Goal: Navigation & Orientation: Go to known website

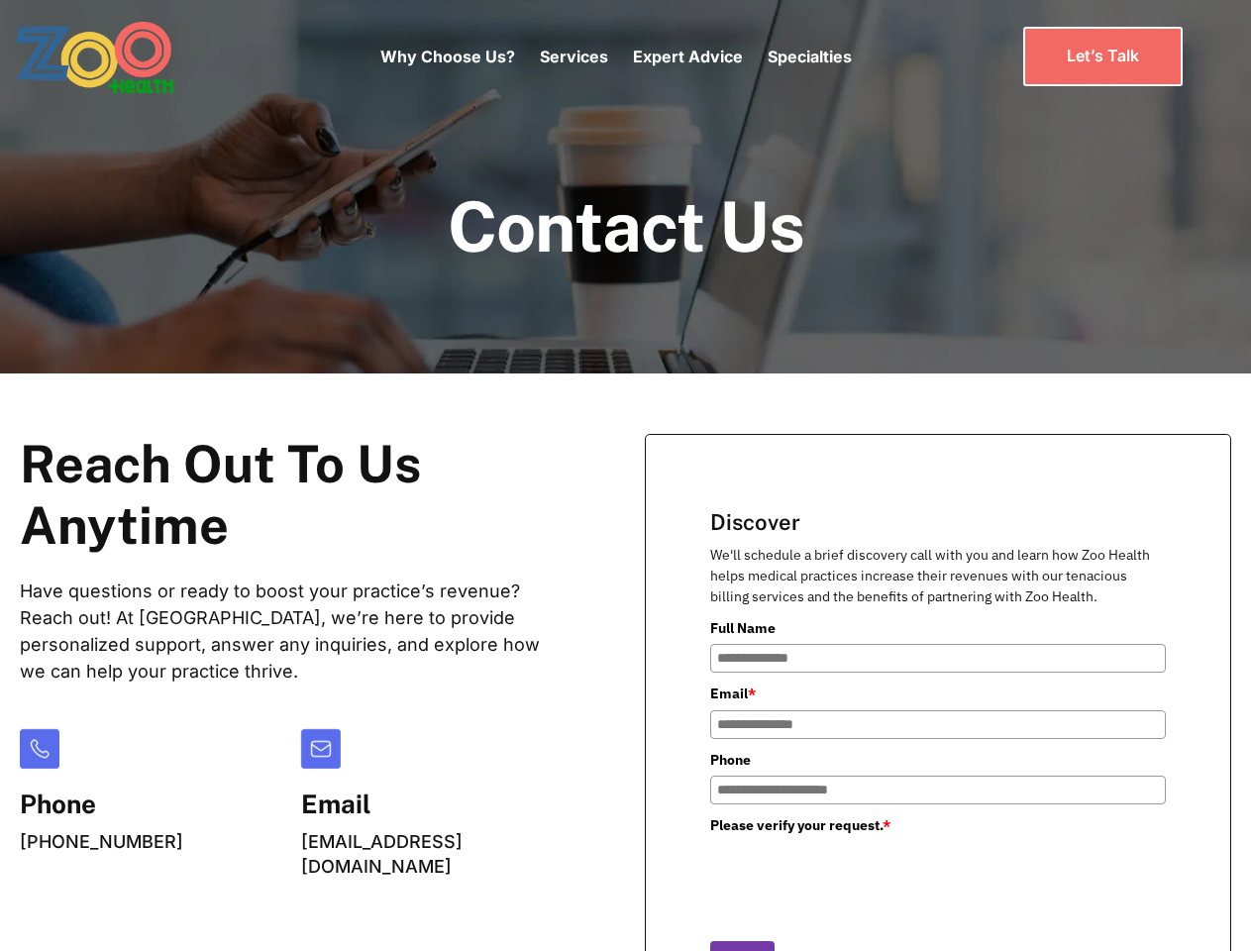
click at [615, 56] on div "Why Choose Us? Services Chronic Care Management Contract Optimization Denial An…" at bounding box center [615, 56] width 471 height 83
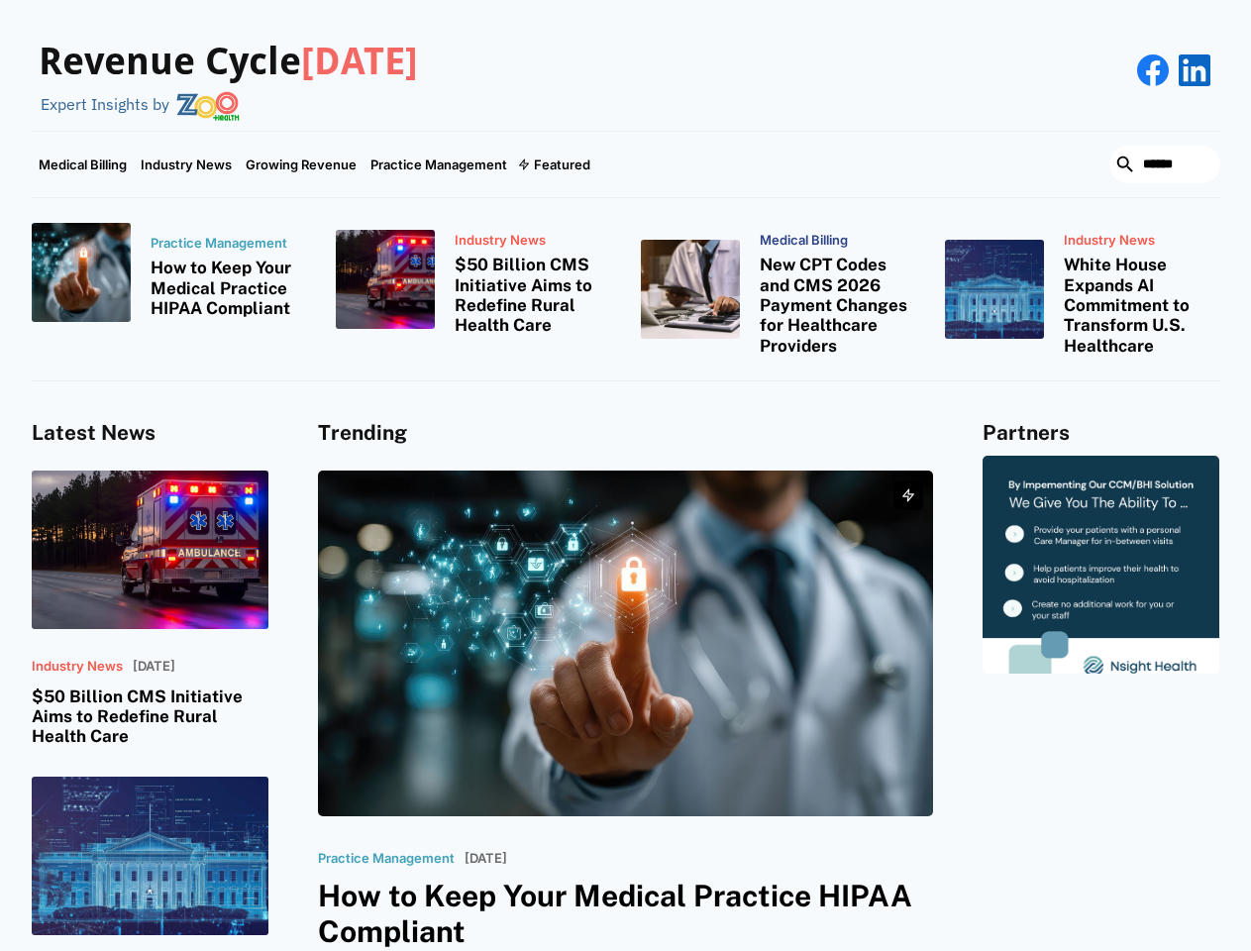
click at [553, 164] on div "Featured" at bounding box center [562, 165] width 56 height 16
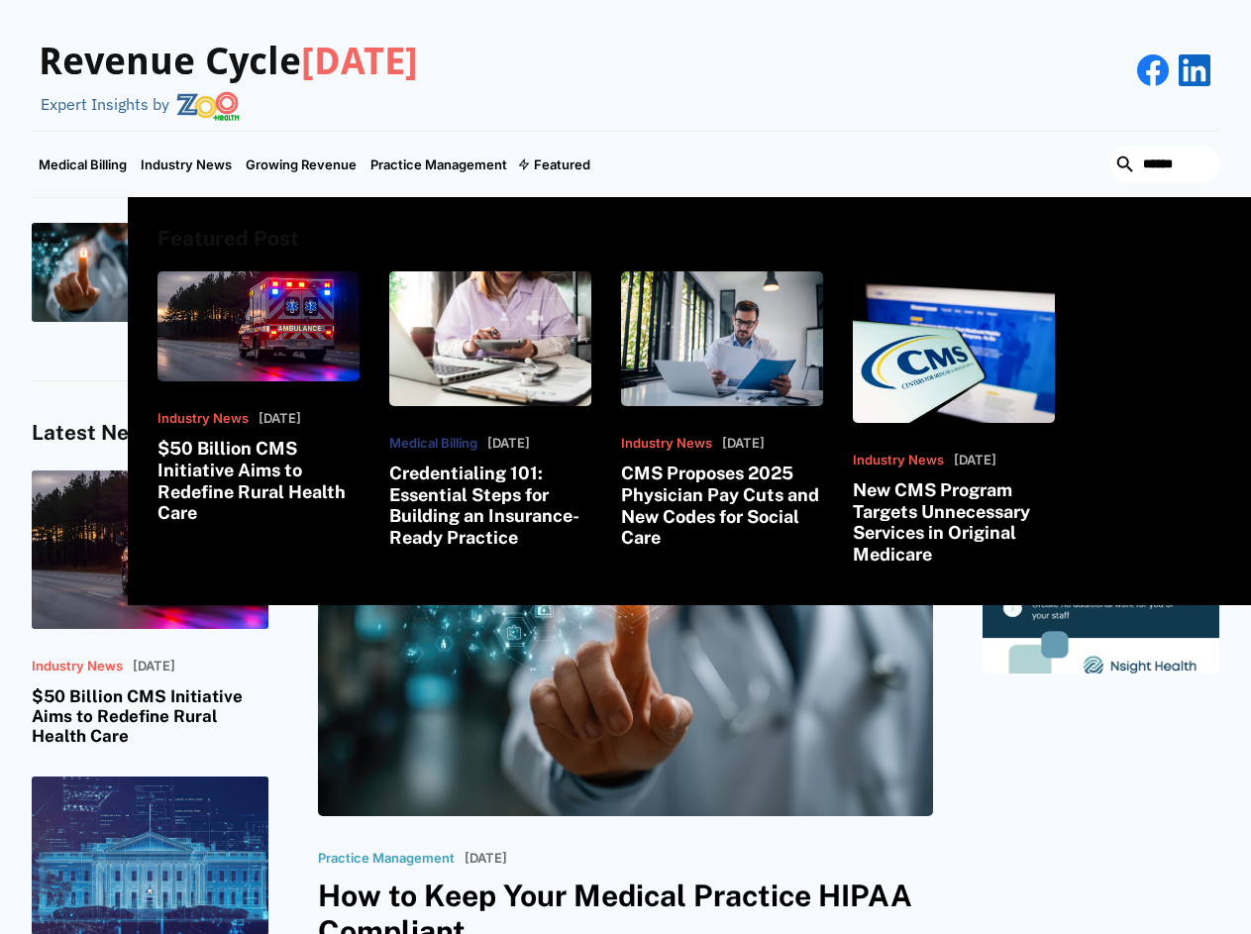
click at [1023, 934] on html "Revenue Cycle [DATE] Expert Insights by Medical Billing Industry News Growing R…" at bounding box center [625, 467] width 1251 height 934
